Goal: Transaction & Acquisition: Purchase product/service

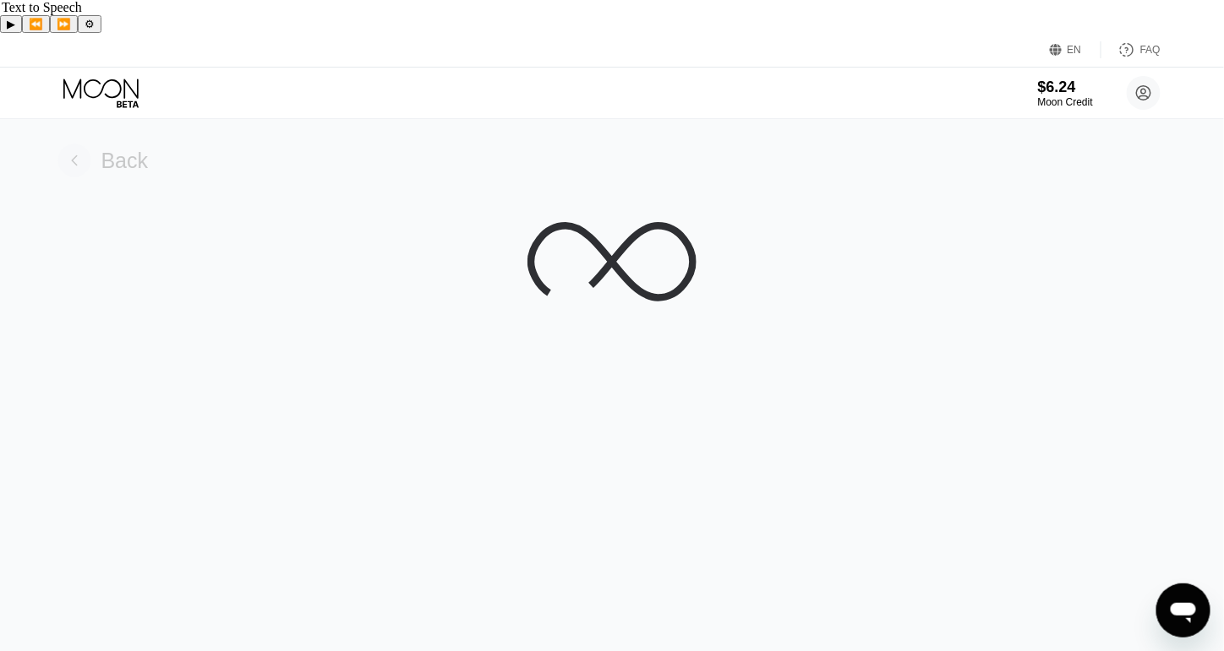
click at [76, 144] on rect at bounding box center [74, 161] width 34 height 34
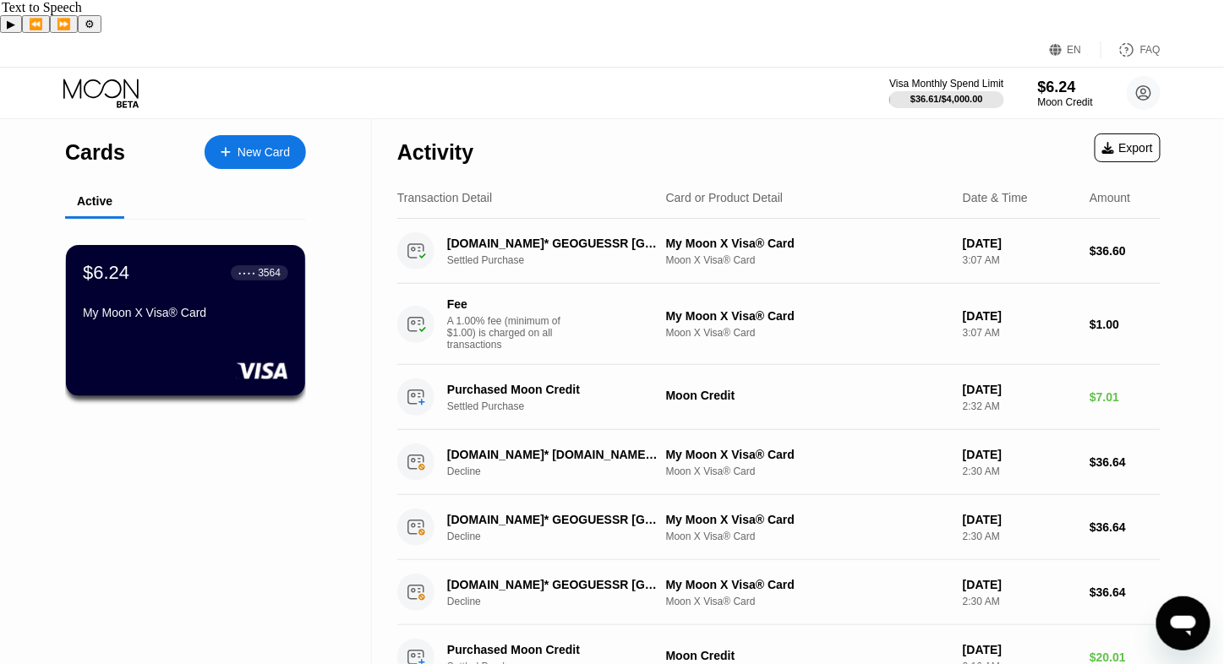
click at [179, 270] on div "$6.24 ● ● ● ● 3564 My Moon X Visa® Card" at bounding box center [185, 294] width 205 height 64
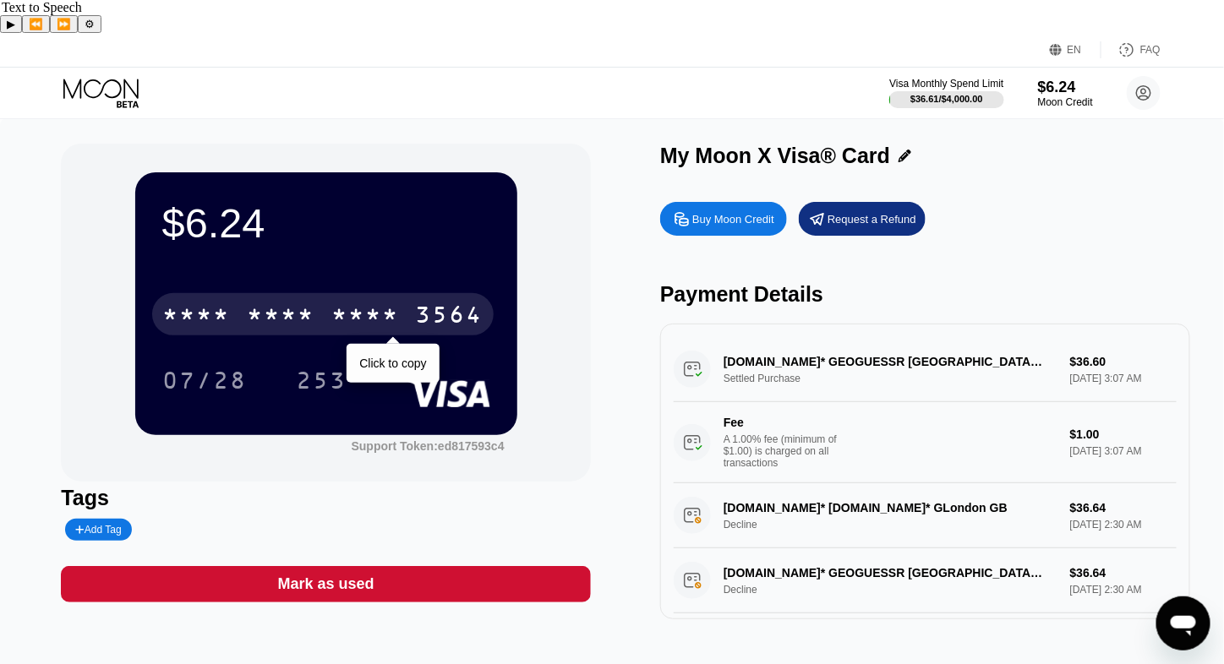
click at [335, 303] on div "* * * *" at bounding box center [365, 316] width 68 height 27
click at [215, 369] on div "07/28" at bounding box center [204, 382] width 84 height 27
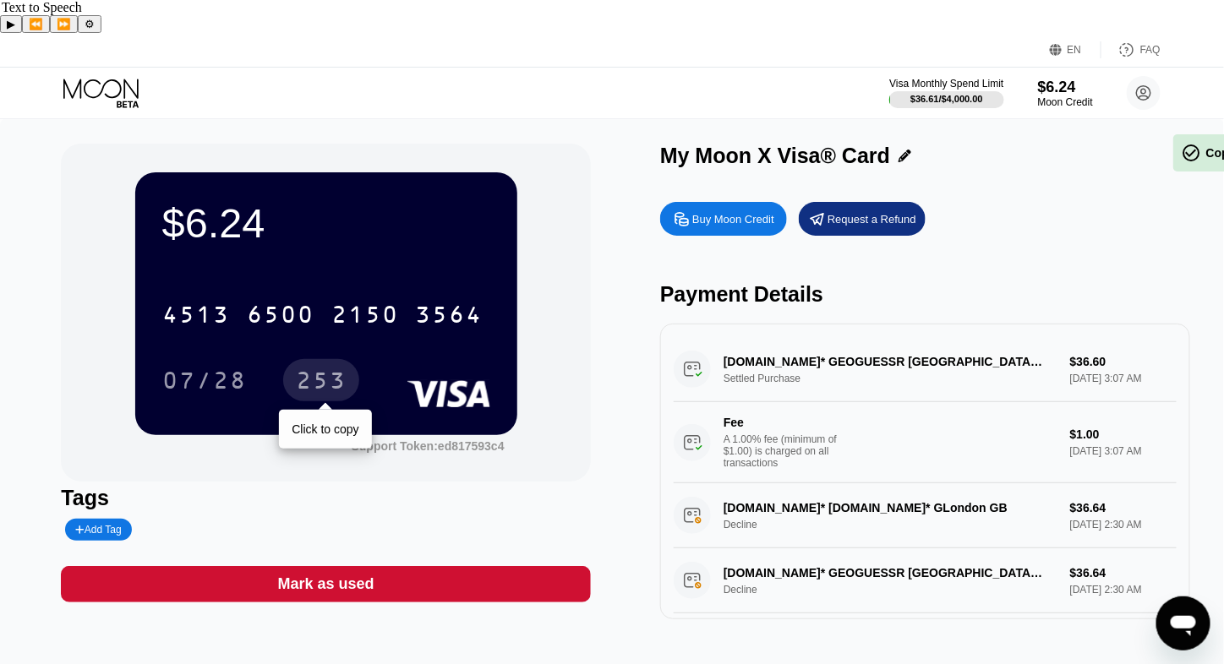
click at [315, 369] on div "253" at bounding box center [321, 382] width 51 height 27
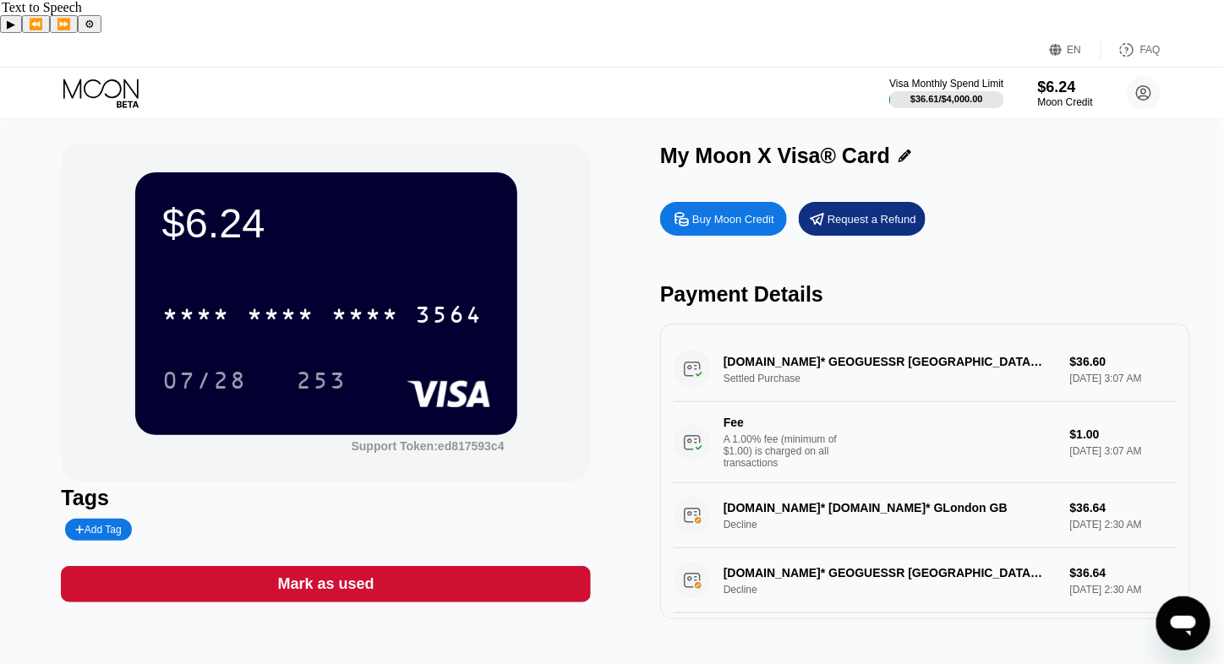
click at [218, 199] on div "$6.24" at bounding box center [326, 222] width 328 height 47
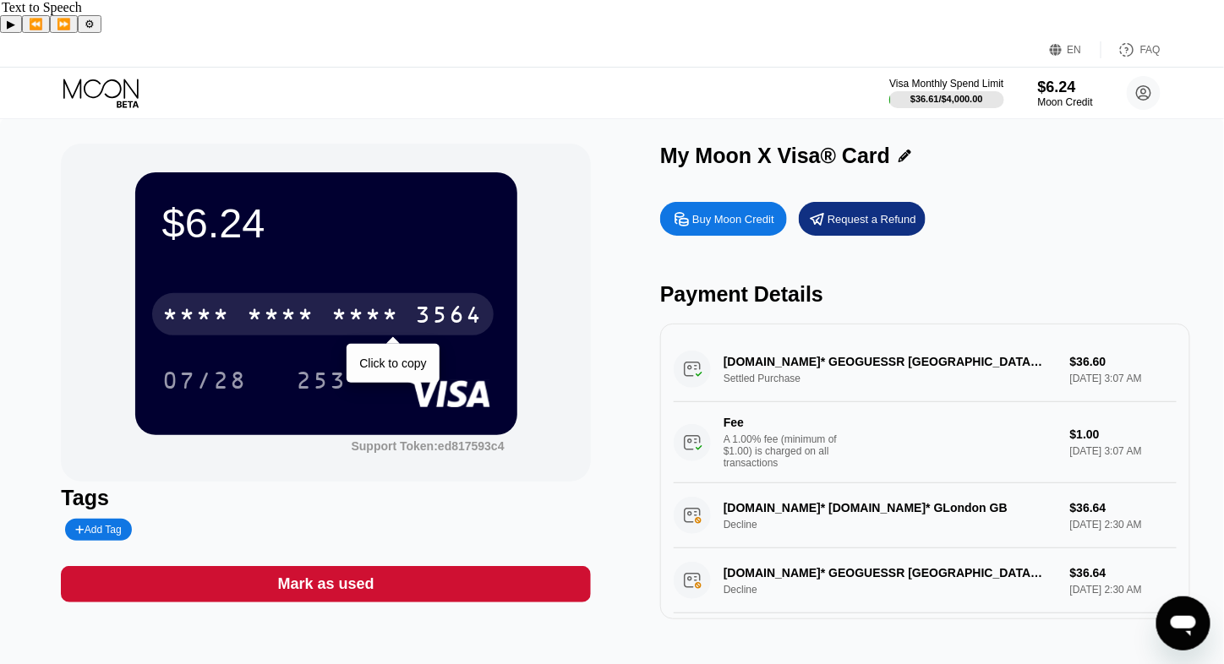
click at [243, 293] on div "* * * * * * * * * * * * 3564" at bounding box center [322, 314] width 341 height 42
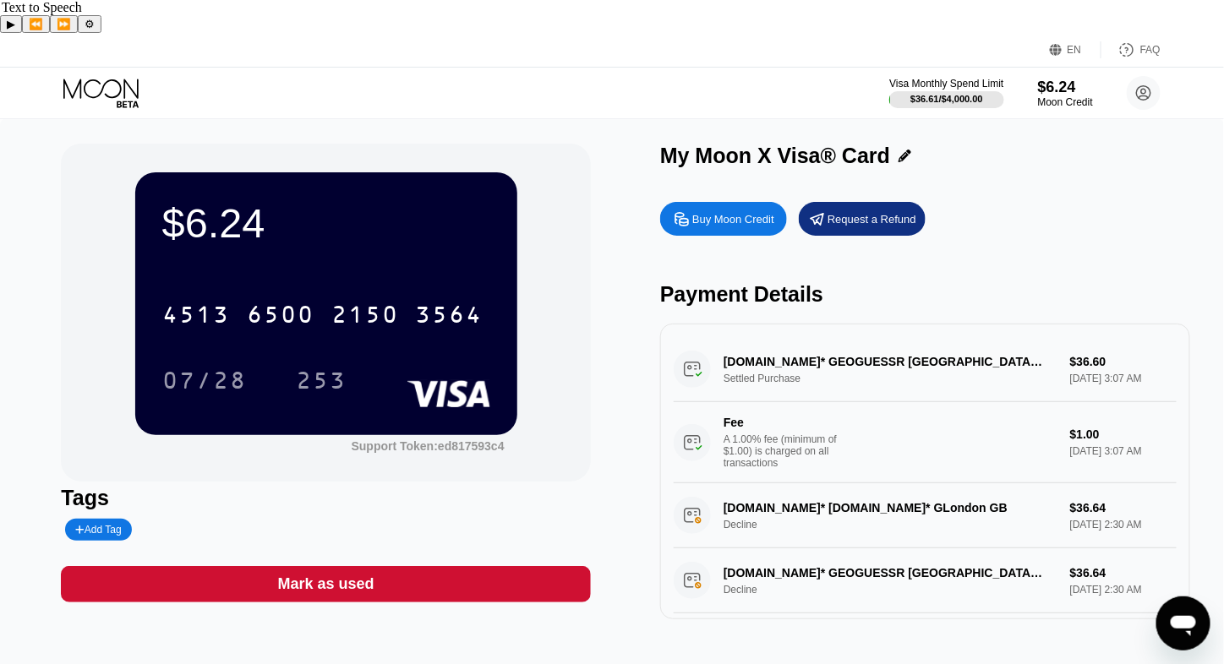
click at [198, 359] on div "07/28" at bounding box center [205, 380] width 110 height 42
click at [301, 369] on div "253" at bounding box center [321, 382] width 51 height 27
click at [745, 212] on div "Buy Moon Credit" at bounding box center [733, 219] width 82 height 14
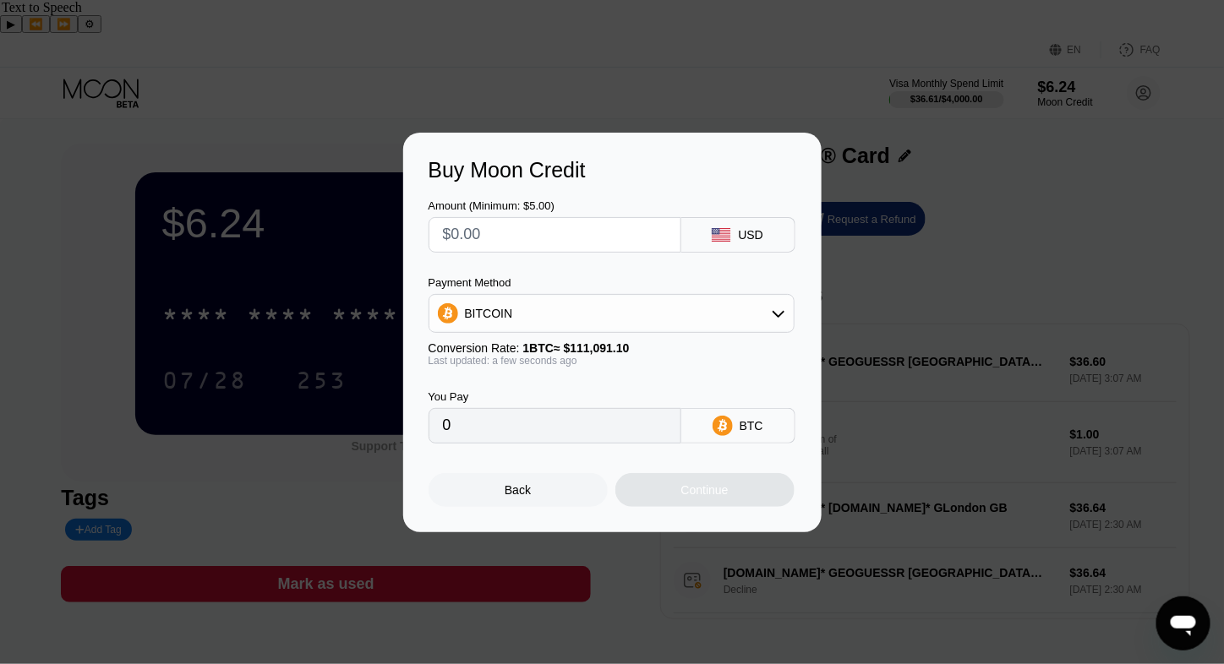
click at [615, 311] on div "BITCOIN" at bounding box center [611, 314] width 364 height 34
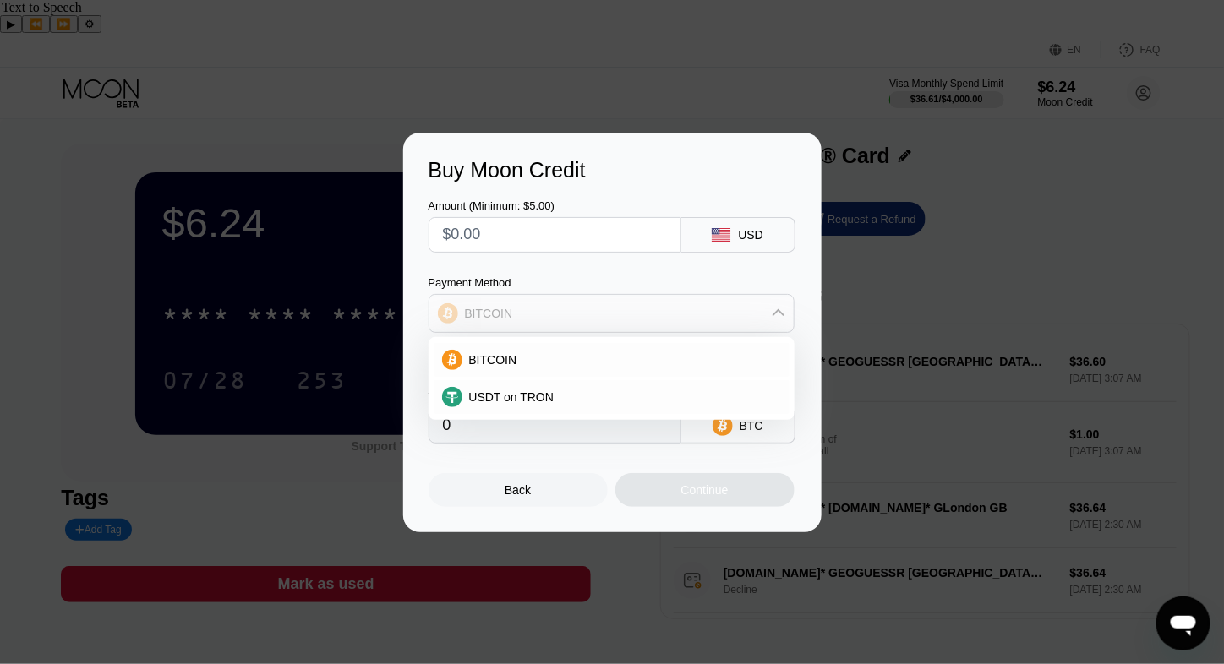
click at [586, 329] on div "BITCOIN" at bounding box center [611, 314] width 364 height 34
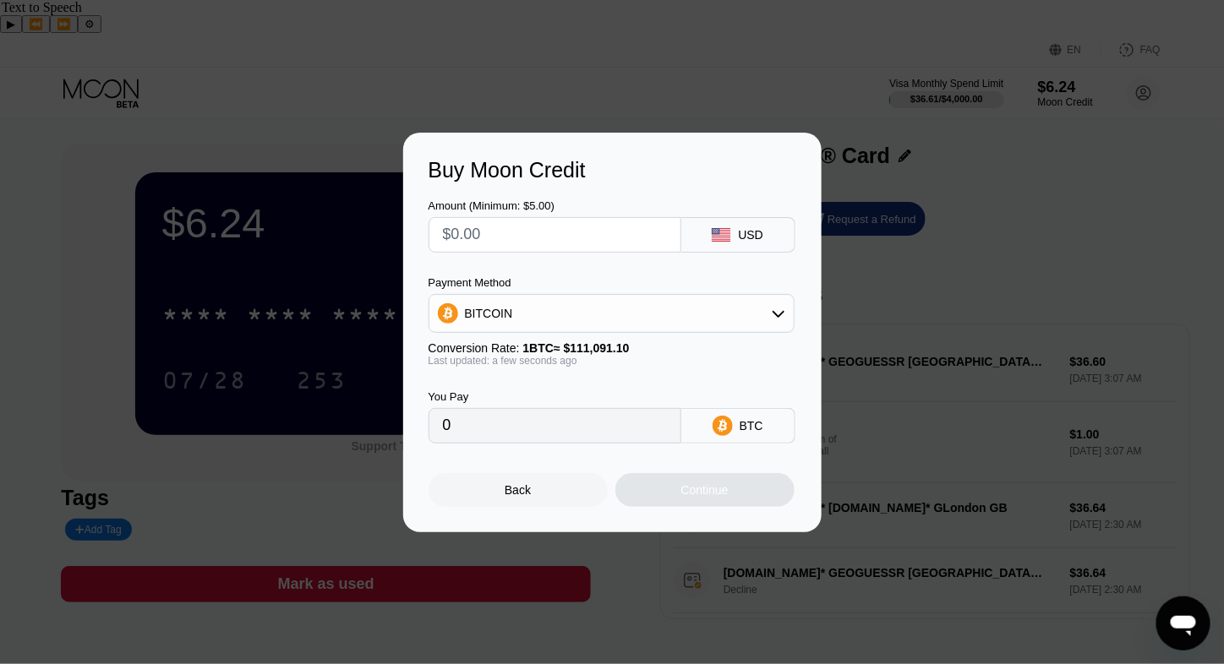
drag, startPoint x: 482, startPoint y: 230, endPoint x: 340, endPoint y: 232, distance: 142.0
click at [332, 233] on div "Buy Moon Credit Amount (Minimum: $5.00) USD Payment Method BITCOIN Conversion R…" at bounding box center [612, 333] width 1224 height 400
type input "$1"
type input "0.00000901"
type input "$10"
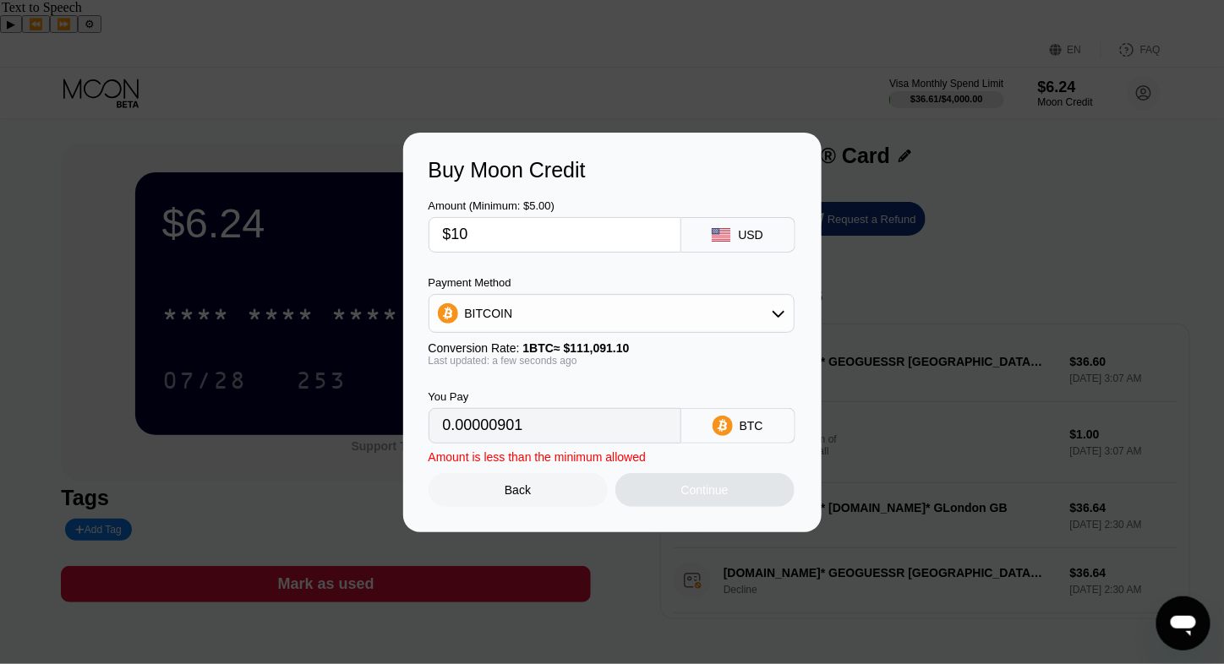
type input "0.00009002"
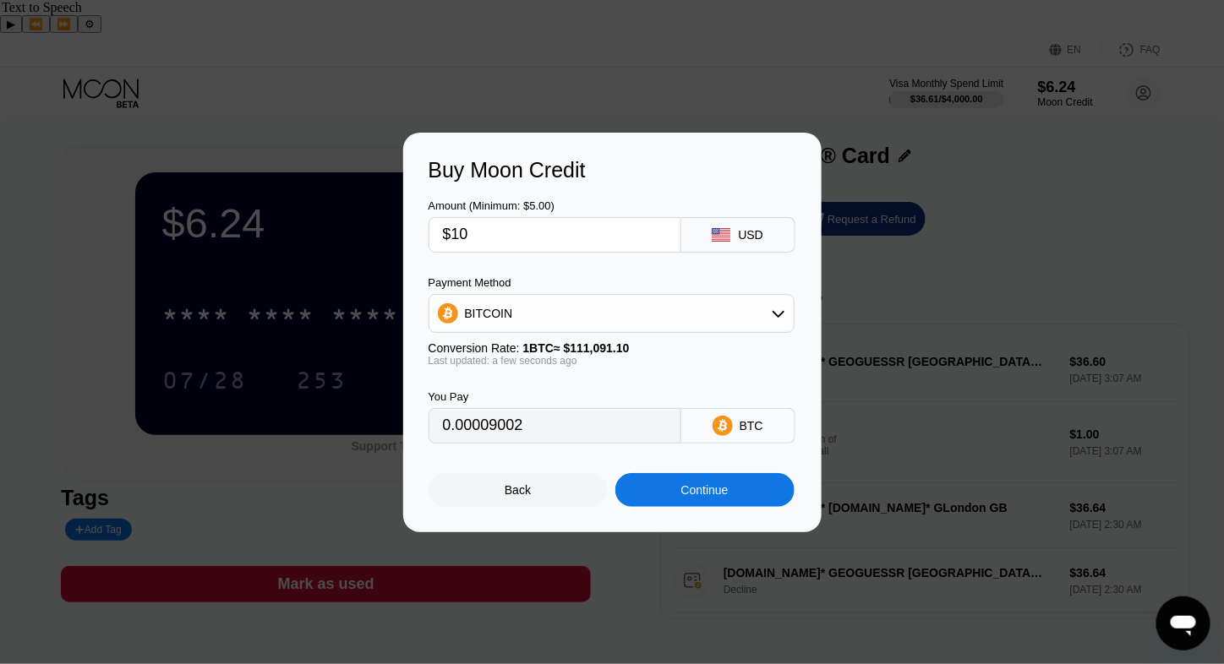
type input "$10"
drag, startPoint x: 561, startPoint y: 426, endPoint x: 330, endPoint y: 426, distance: 230.7
click at [330, 426] on div "Buy Moon Credit Amount (Minimum: $5.00) $10 USD Payment Method BITCOIN Conversi…" at bounding box center [612, 333] width 1224 height 400
click at [649, 501] on div "Continue" at bounding box center [704, 490] width 179 height 34
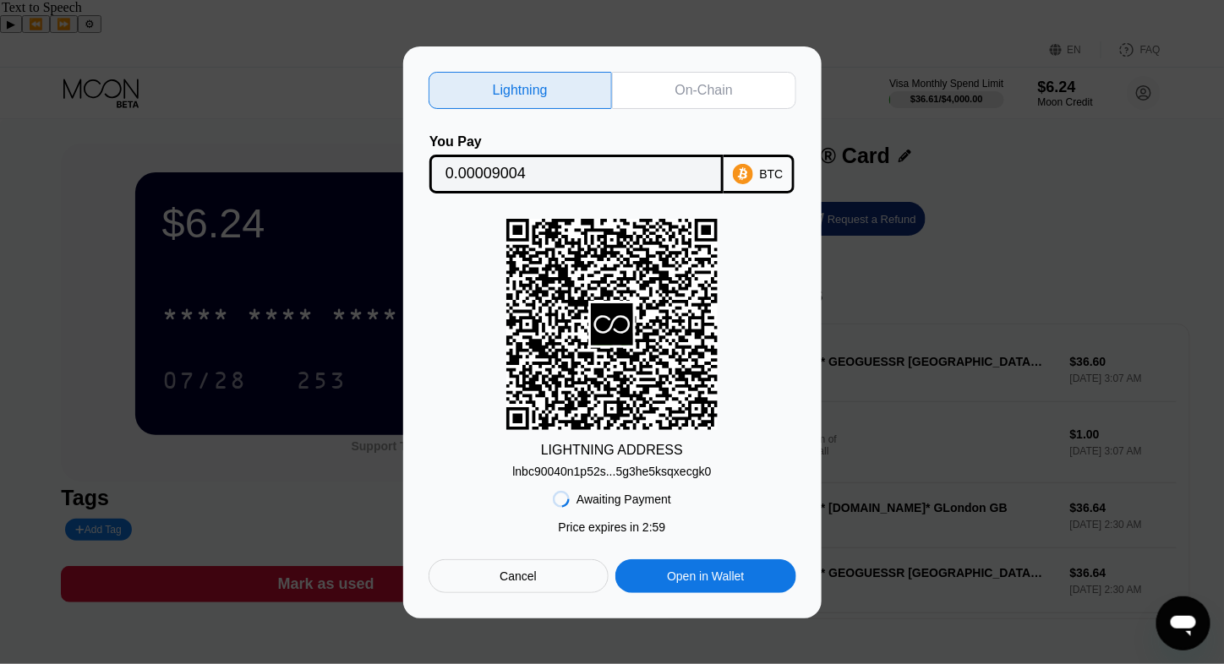
click at [694, 82] on div "On-Chain" at bounding box center [703, 90] width 57 height 17
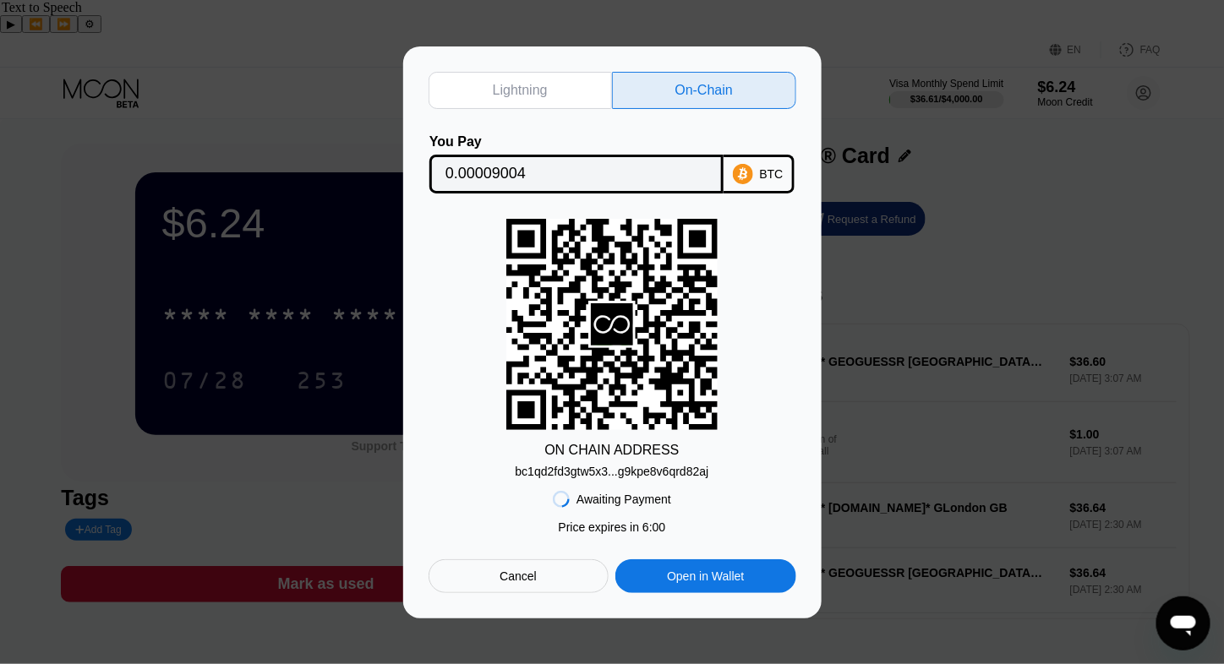
click at [593, 466] on div "bc1qd2fd3gtw5x3...g9kpe8v6qrd82aj" at bounding box center [612, 472] width 194 height 14
click at [575, 172] on input "0.00009004" at bounding box center [576, 174] width 262 height 34
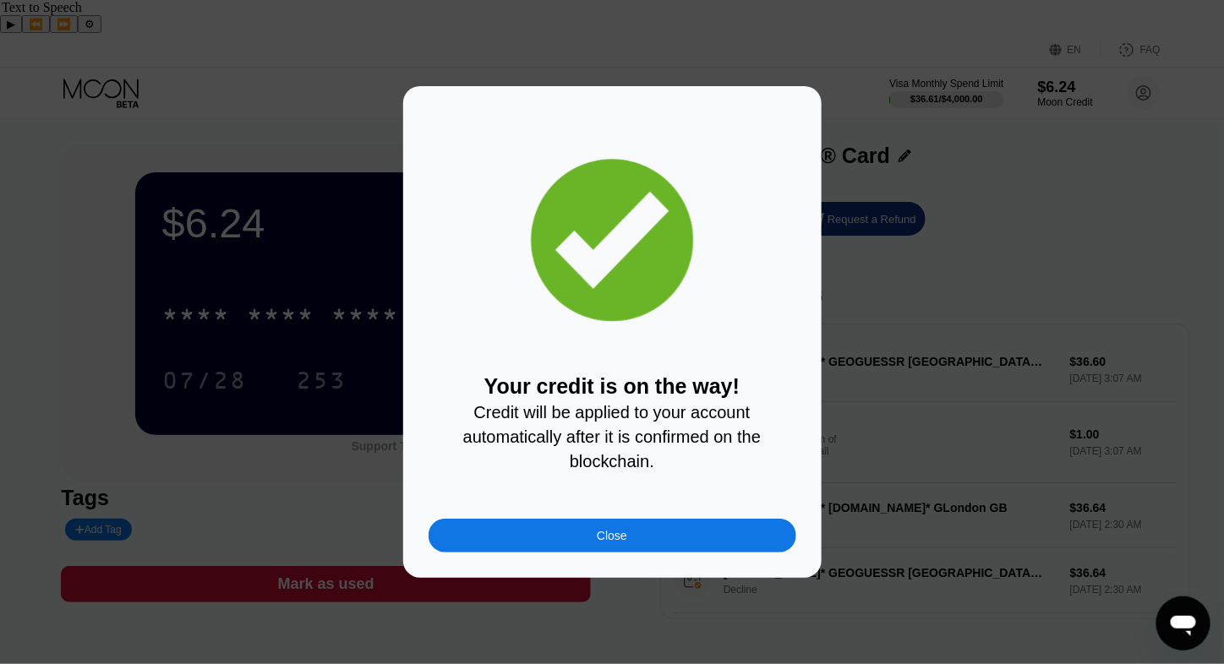
click at [632, 536] on div "Close" at bounding box center [612, 536] width 368 height 34
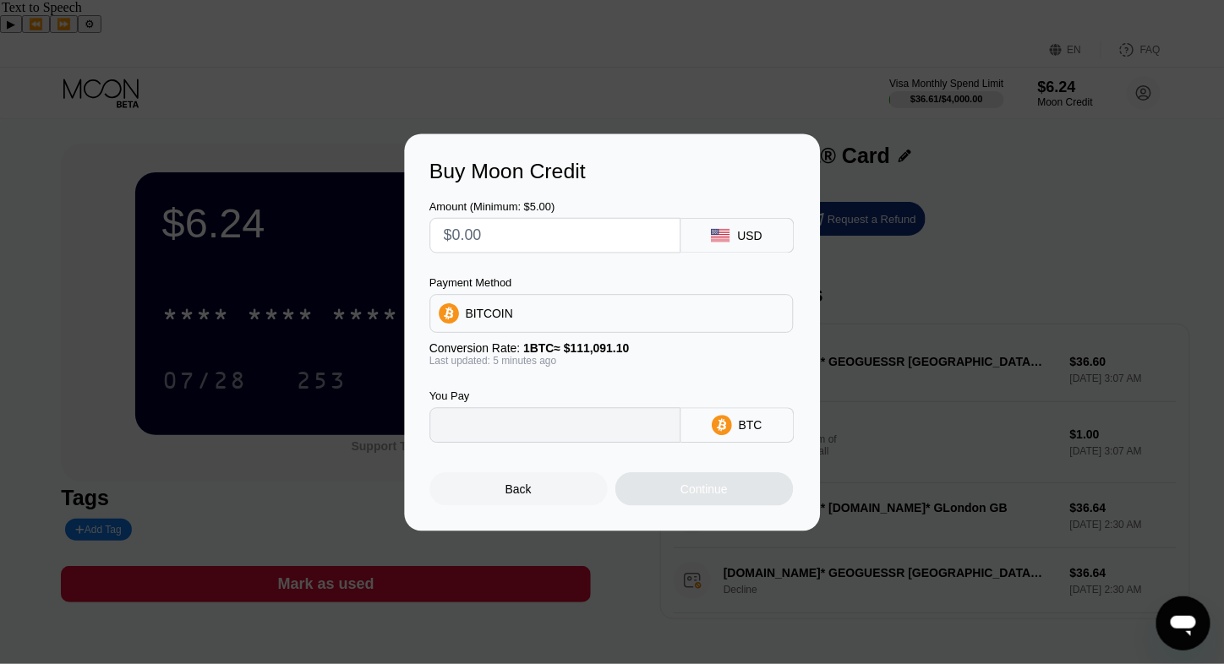
type input "0"
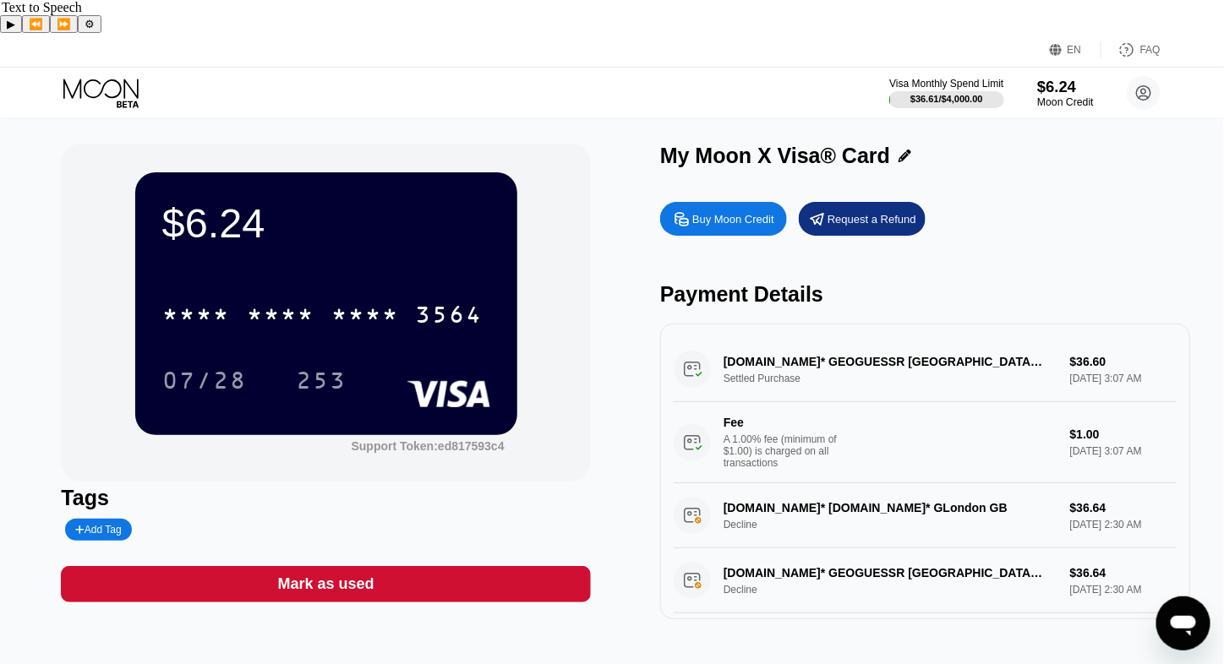
click at [1060, 96] on div "Moon Credit" at bounding box center [1065, 102] width 57 height 12
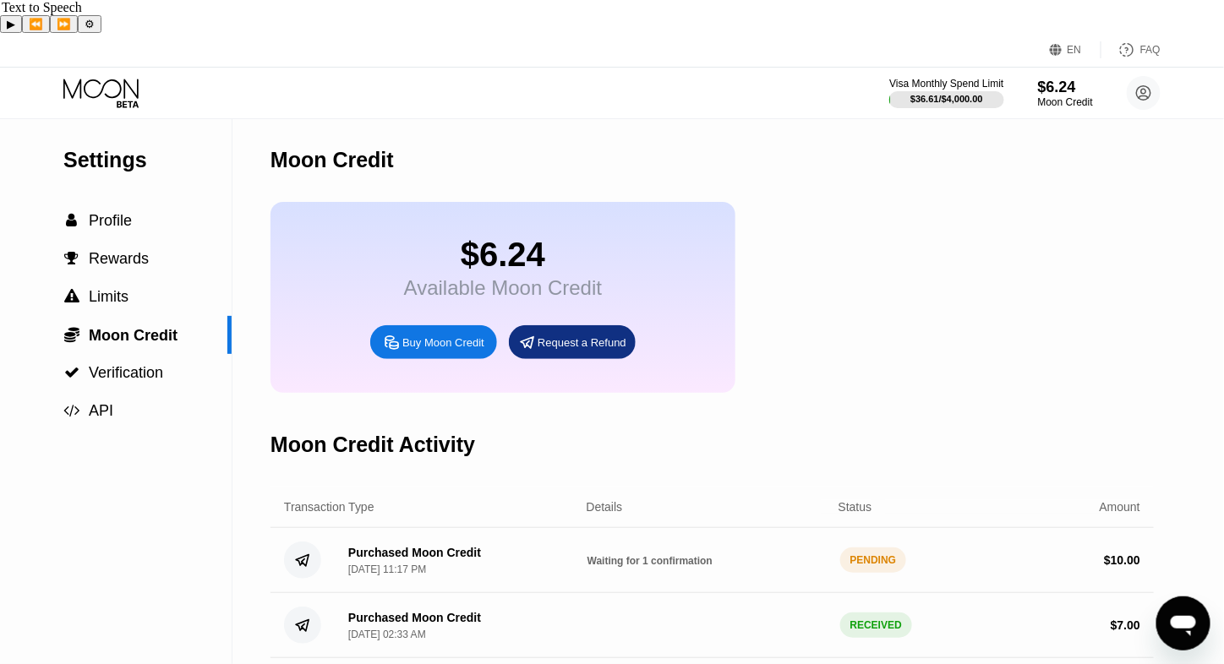
scroll to position [169, 0]
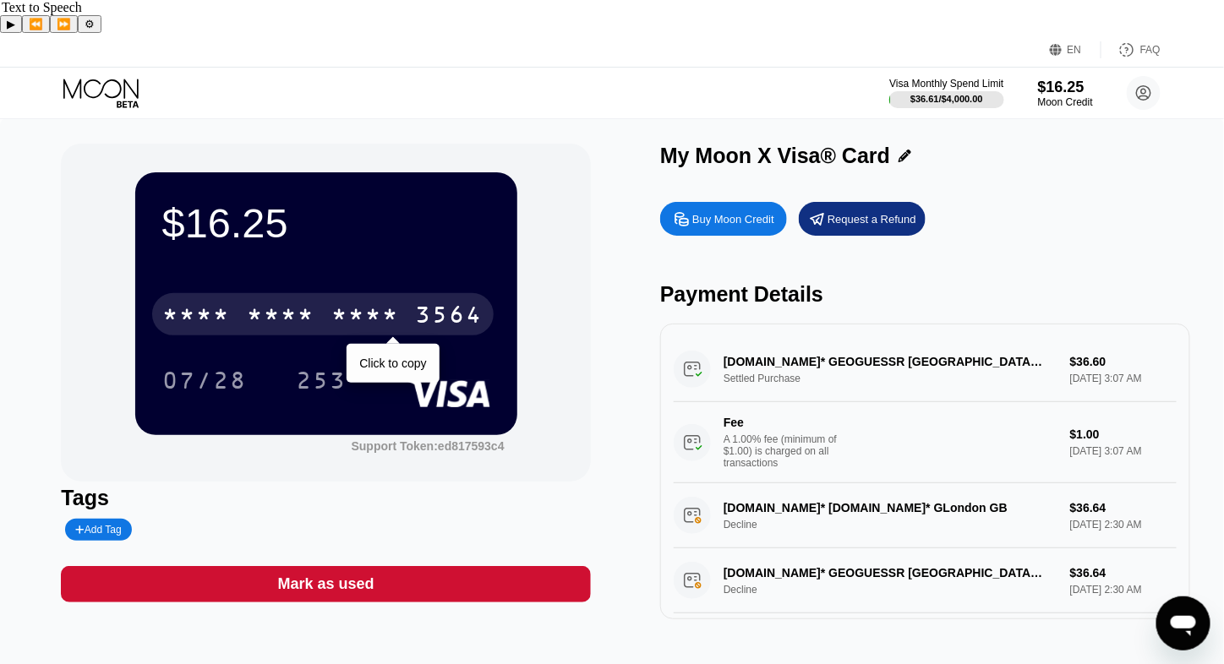
click at [278, 303] on div "* * * *" at bounding box center [281, 316] width 68 height 27
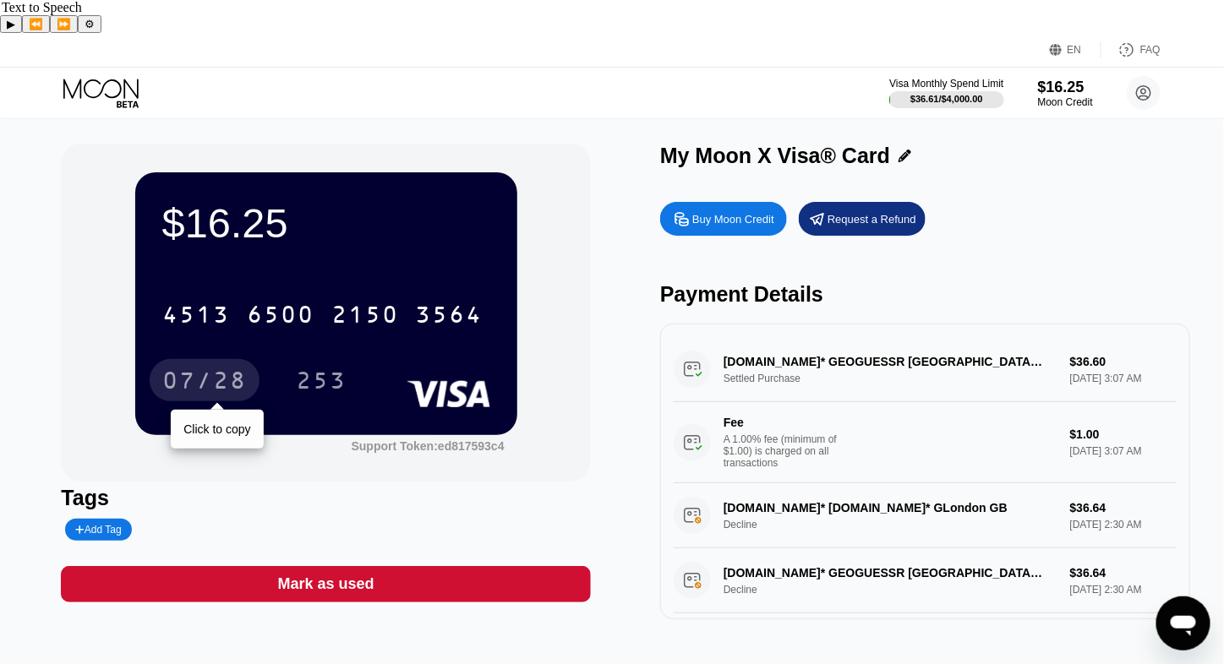
click at [202, 369] on div "07/28" at bounding box center [204, 382] width 84 height 27
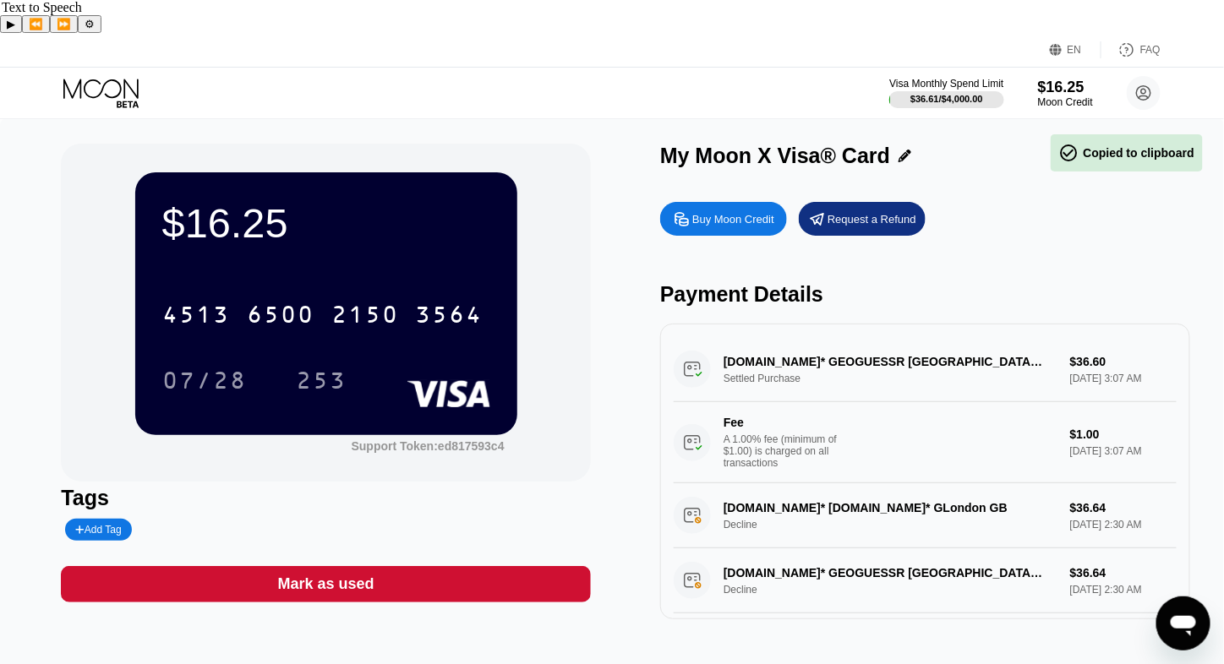
click at [311, 368] on div "253" at bounding box center [321, 380] width 76 height 42
